Goal: Task Accomplishment & Management: Use online tool/utility

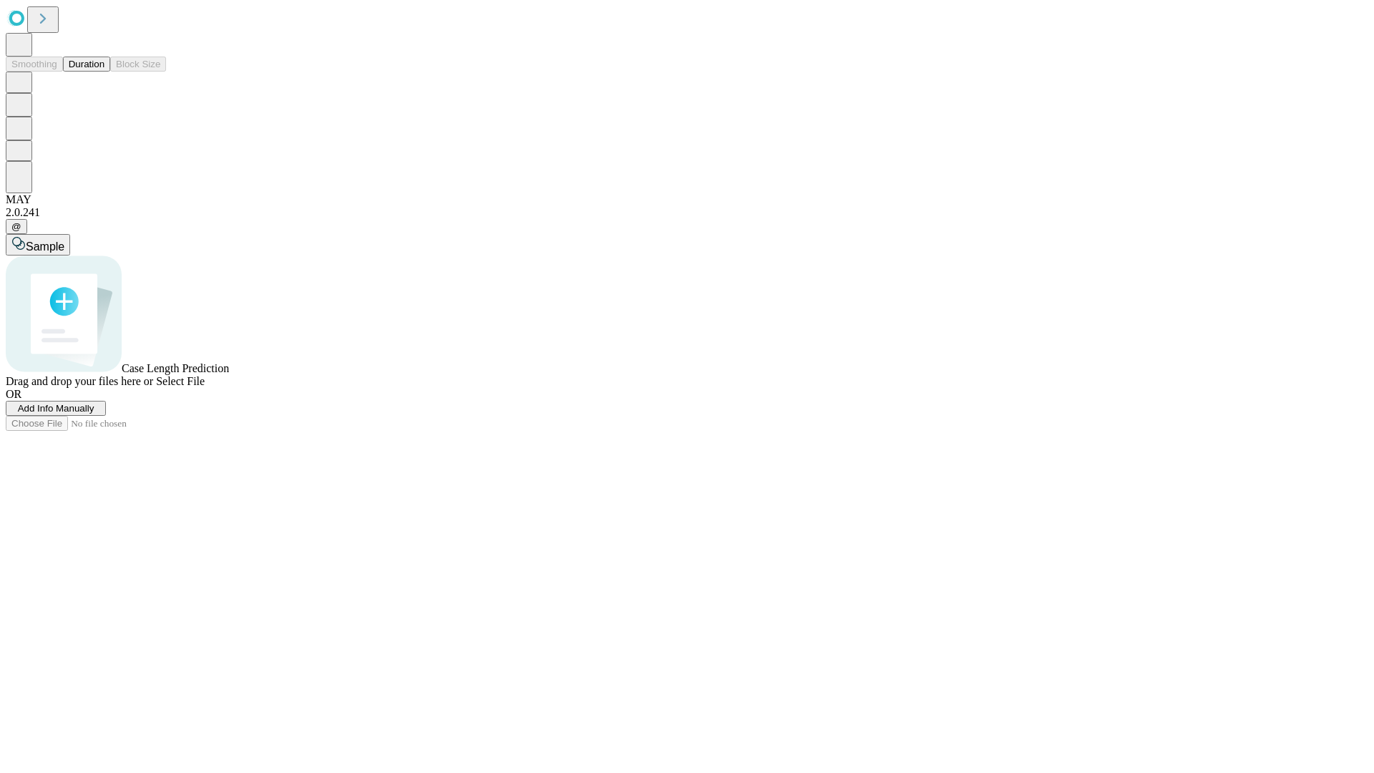
click at [105, 72] on button "Duration" at bounding box center [86, 64] width 47 height 15
click at [94, 414] on span "Add Info Manually" at bounding box center [56, 408] width 77 height 11
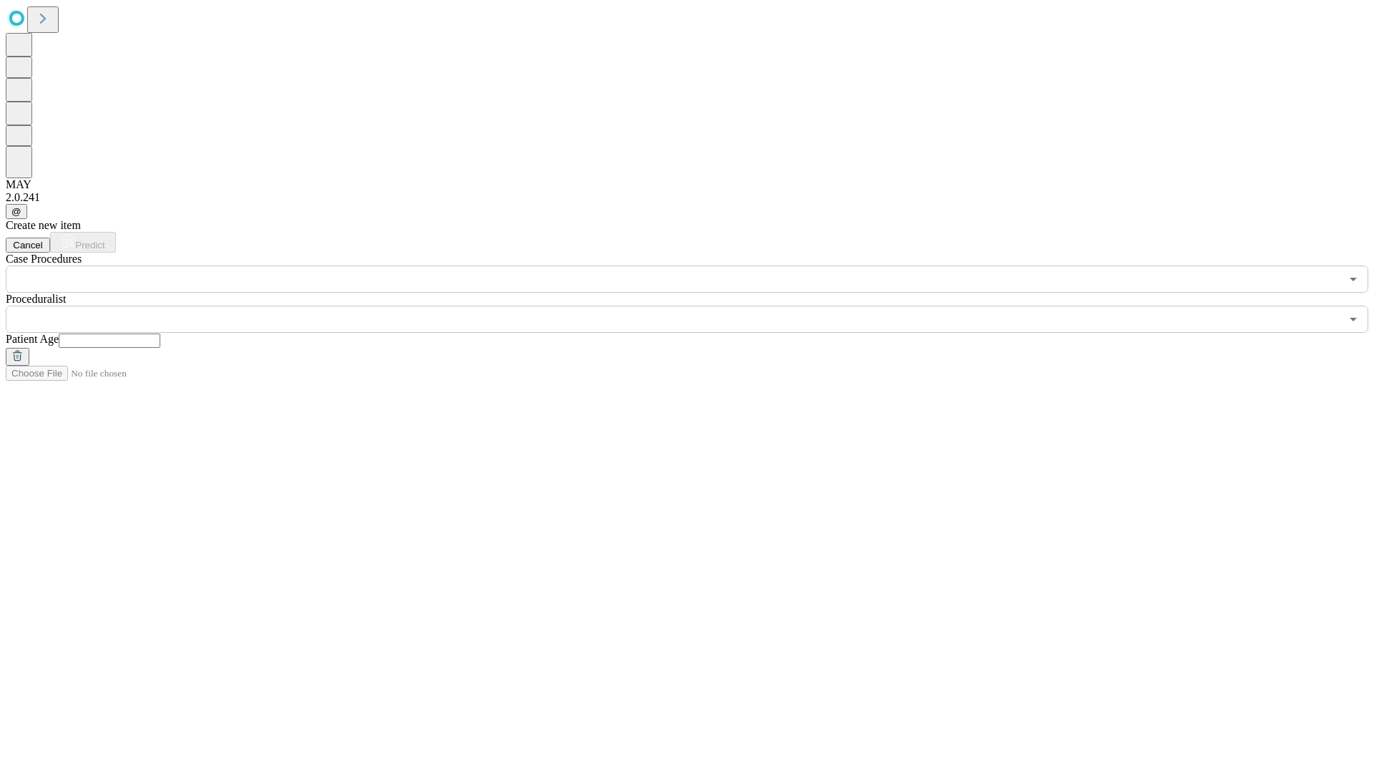
click at [160, 334] on input "text" at bounding box center [110, 341] width 102 height 14
type input "**"
click at [697, 306] on input "text" at bounding box center [673, 319] width 1335 height 27
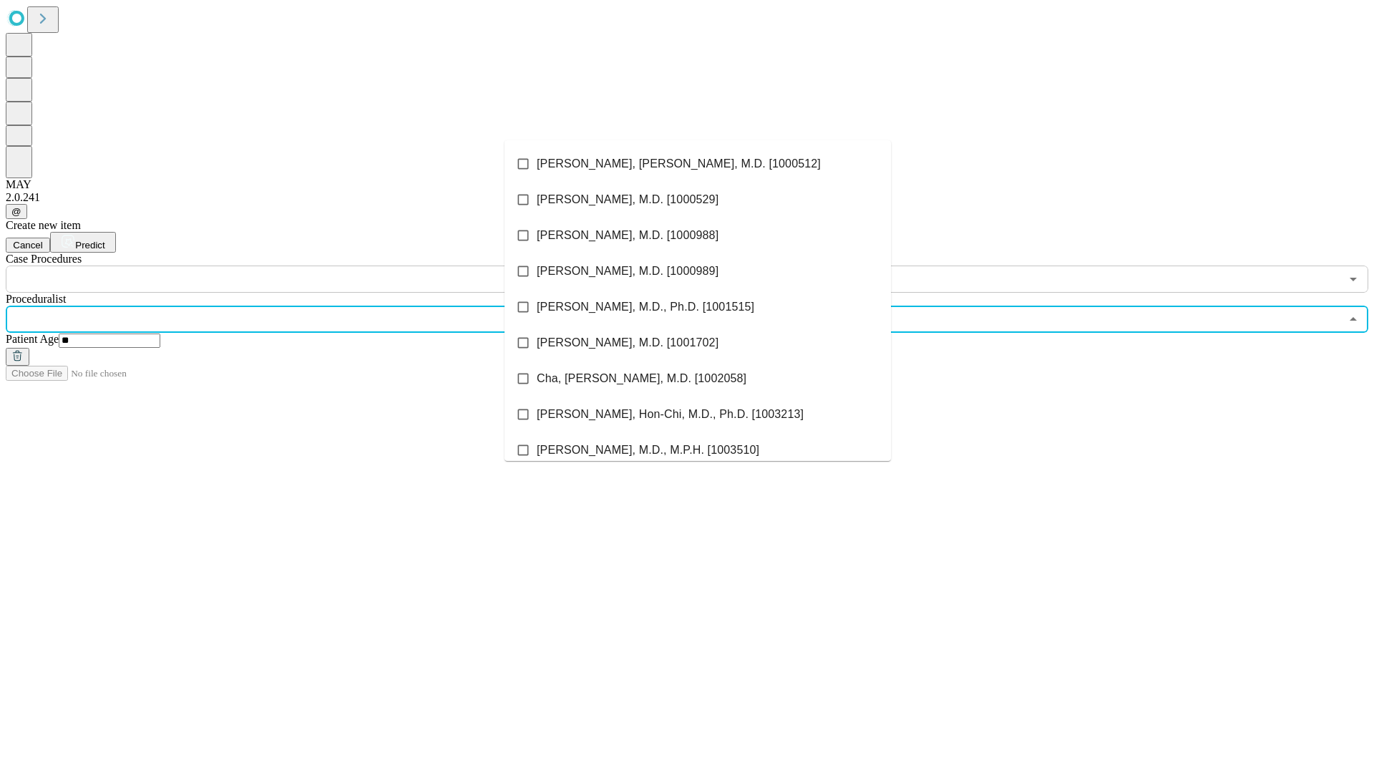
click at [698, 164] on li "[PERSON_NAME], [PERSON_NAME], M.D. [1000512]" at bounding box center [698, 164] width 387 height 36
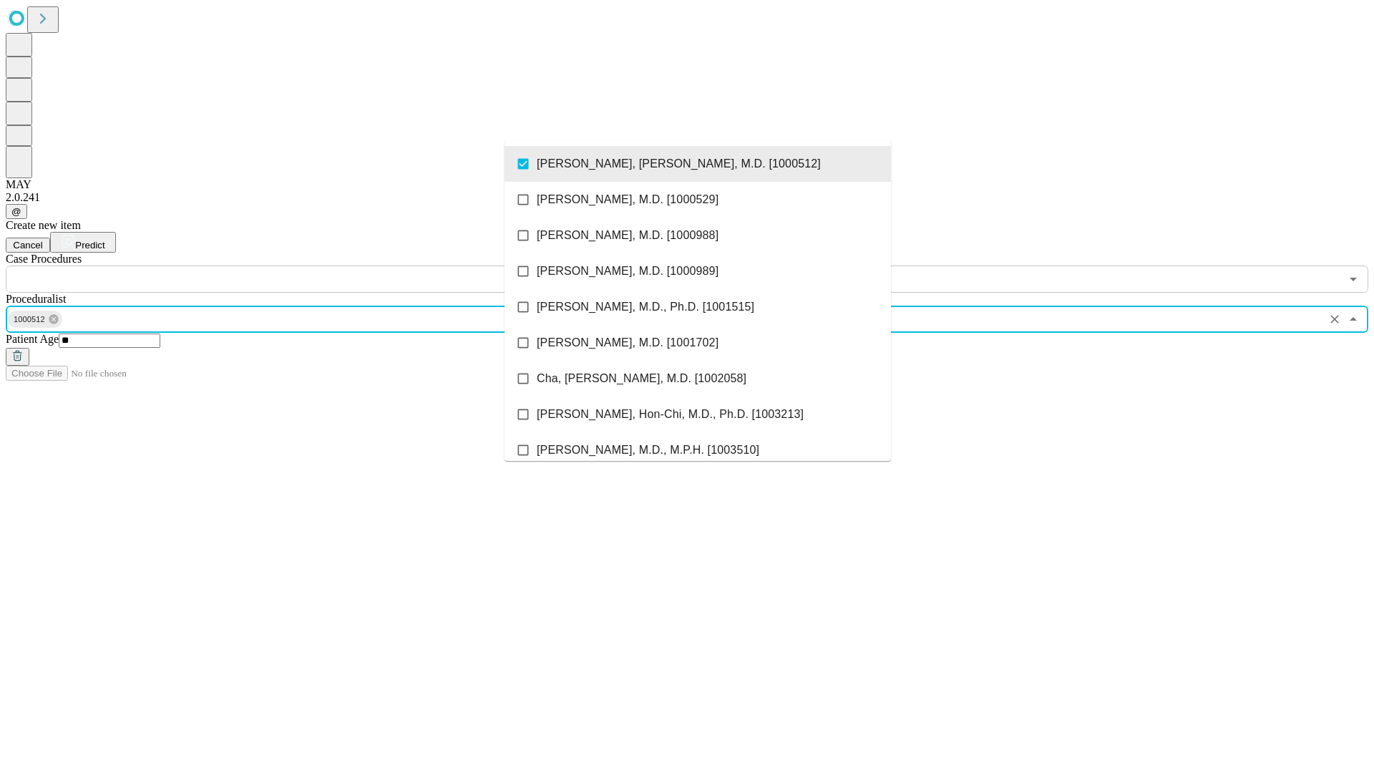
click at [301, 266] on input "text" at bounding box center [673, 279] width 1335 height 27
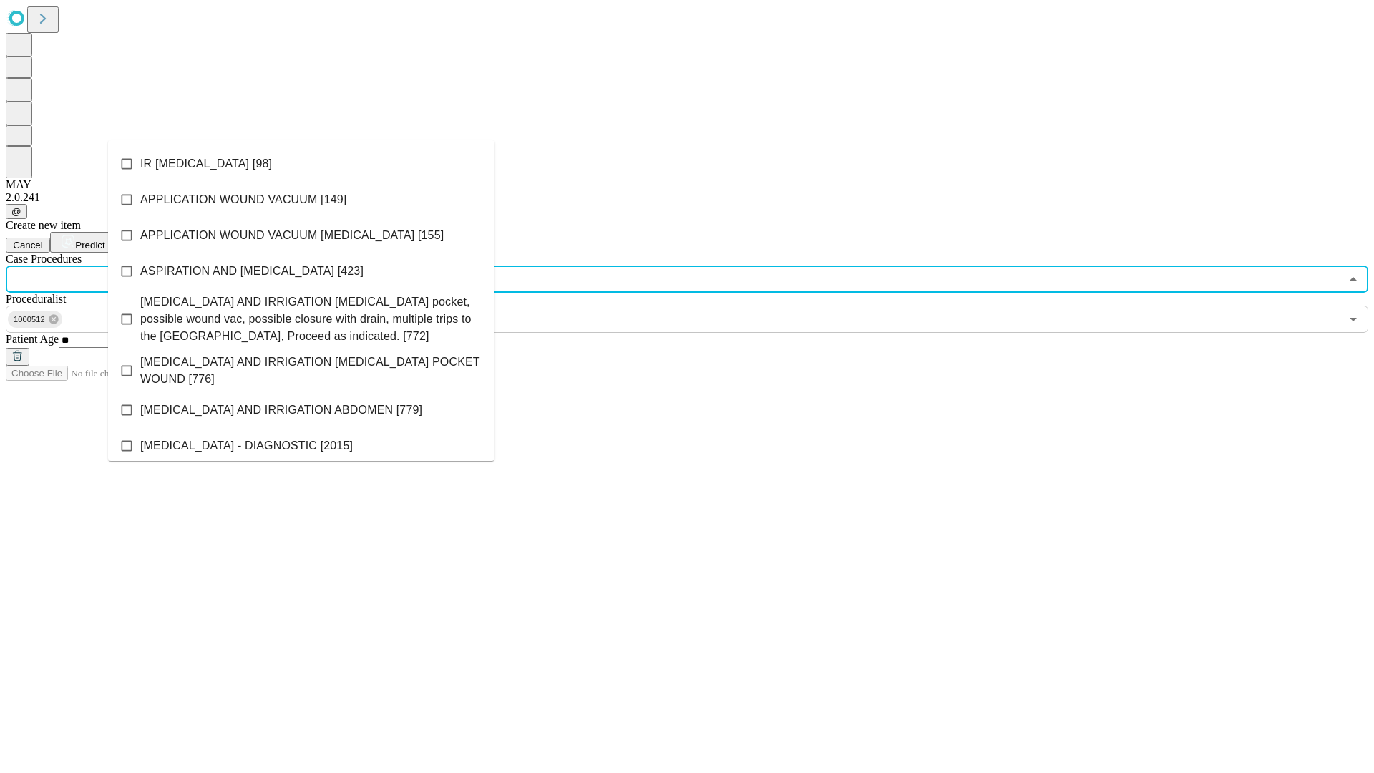
click at [301, 164] on li "IR [MEDICAL_DATA] [98]" at bounding box center [301, 164] width 387 height 36
